Goal: Transaction & Acquisition: Purchase product/service

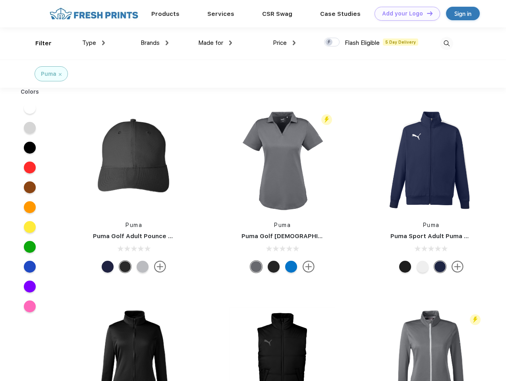
click at [404, 13] on link "Add your Logo Design Tool" at bounding box center [407, 14] width 66 height 14
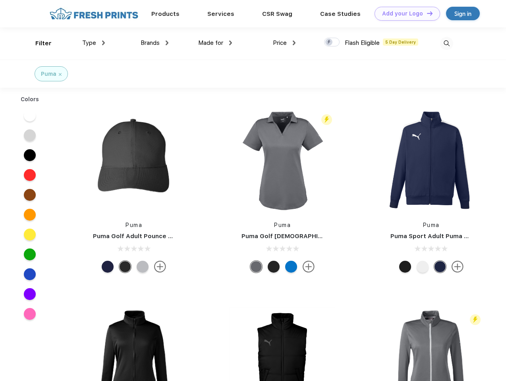
click at [0, 0] on div "Design Tool" at bounding box center [0, 0] width 0 height 0
click at [426, 13] on link "Add your Logo Design Tool" at bounding box center [407, 14] width 66 height 14
click at [38, 43] on div "Filter" at bounding box center [43, 43] width 16 height 9
click at [94, 43] on span "Type" at bounding box center [89, 42] width 14 height 7
click at [154, 43] on span "Brands" at bounding box center [150, 42] width 19 height 7
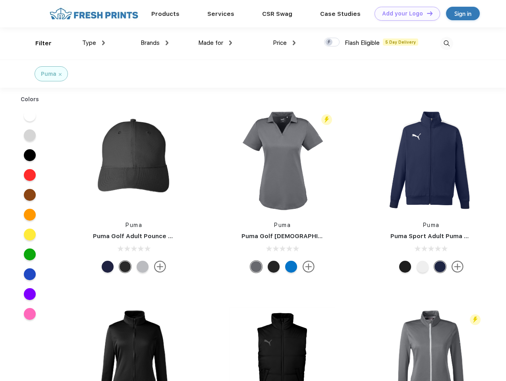
click at [215, 43] on span "Made for" at bounding box center [210, 42] width 25 height 7
click at [284, 43] on span "Price" at bounding box center [280, 42] width 14 height 7
click at [332, 42] on div at bounding box center [331, 42] width 15 height 9
click at [329, 42] on input "checkbox" at bounding box center [326, 39] width 5 height 5
click at [446, 43] on img at bounding box center [446, 43] width 13 height 13
